Goal: Task Accomplishment & Management: Manage account settings

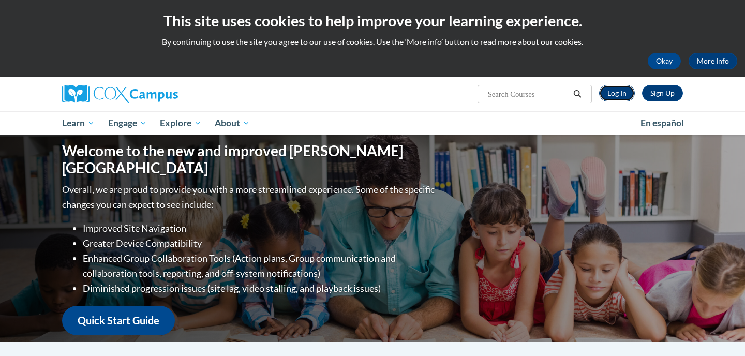
click at [612, 96] on link "Log In" at bounding box center [617, 93] width 36 height 17
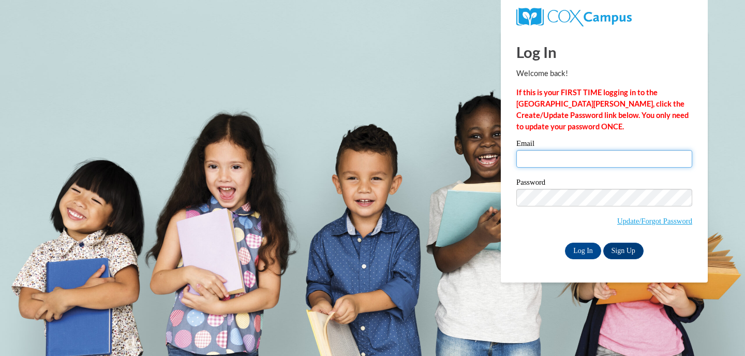
click at [605, 162] on input "Email" at bounding box center [604, 159] width 176 height 18
type input "kzachar@shorewood.k12.wi.us"
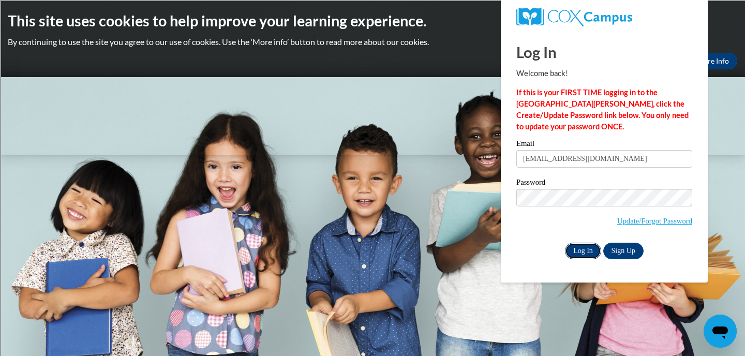
click at [586, 247] on input "Log In" at bounding box center [583, 251] width 36 height 17
